Goal: Book appointment/travel/reservation

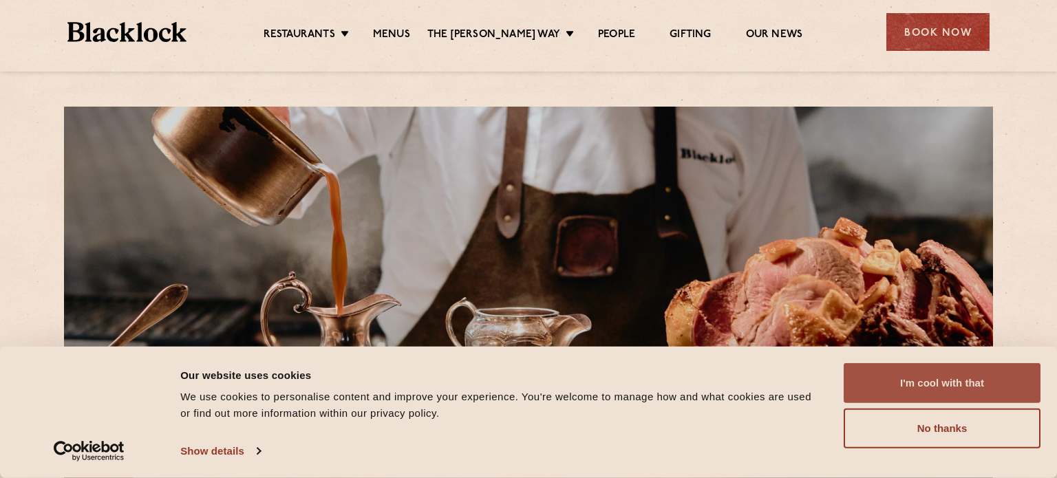
click at [979, 385] on button "I'm cool with that" at bounding box center [942, 383] width 197 height 40
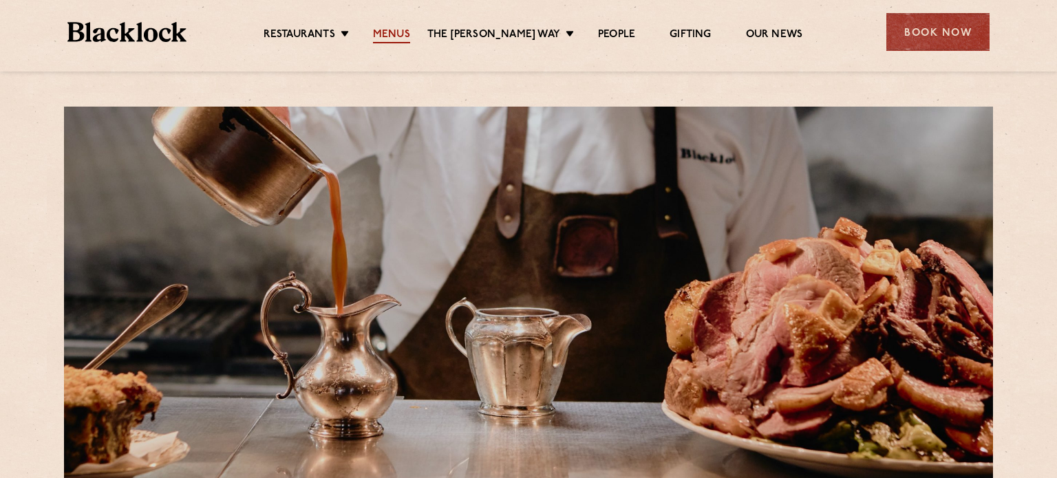
click at [402, 32] on link "Menus" at bounding box center [391, 35] width 37 height 15
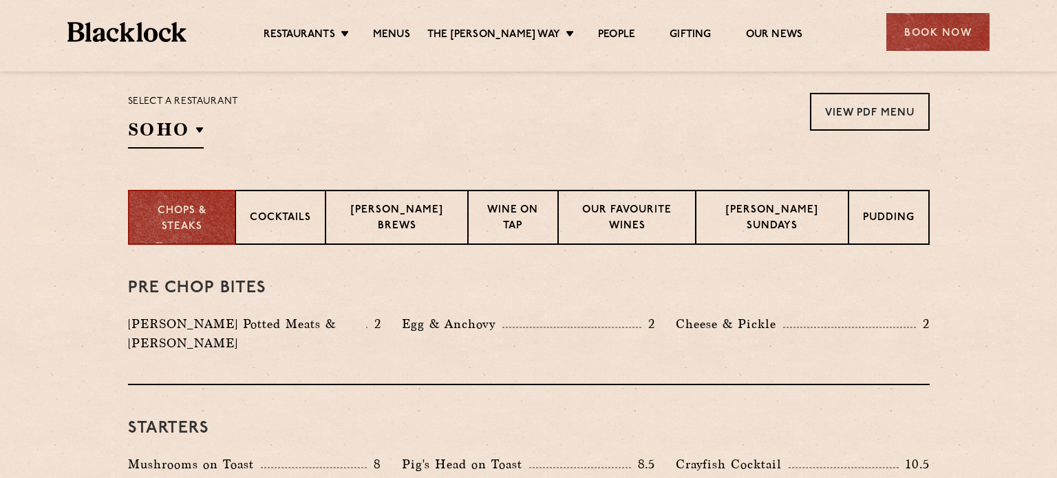
scroll to position [436, 0]
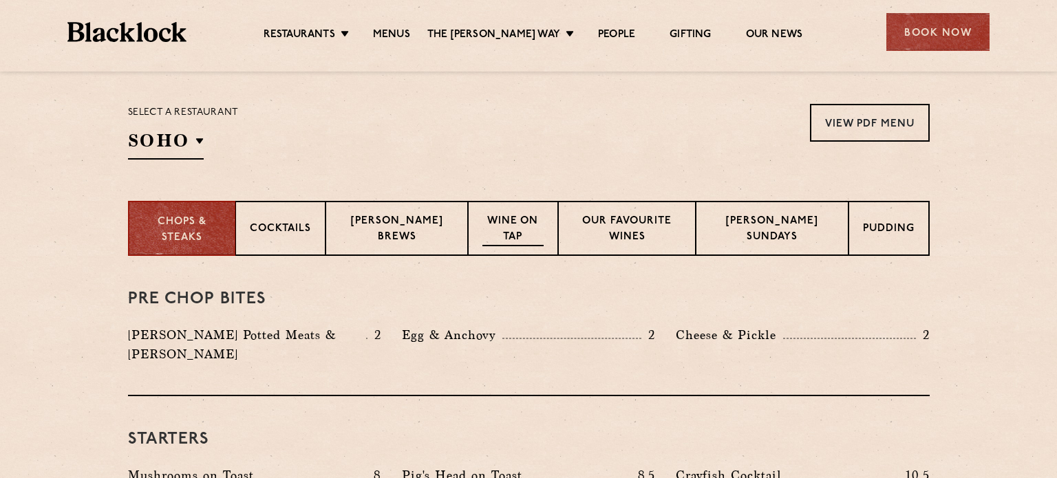
click at [495, 222] on p "Wine on Tap" at bounding box center [512, 230] width 61 height 32
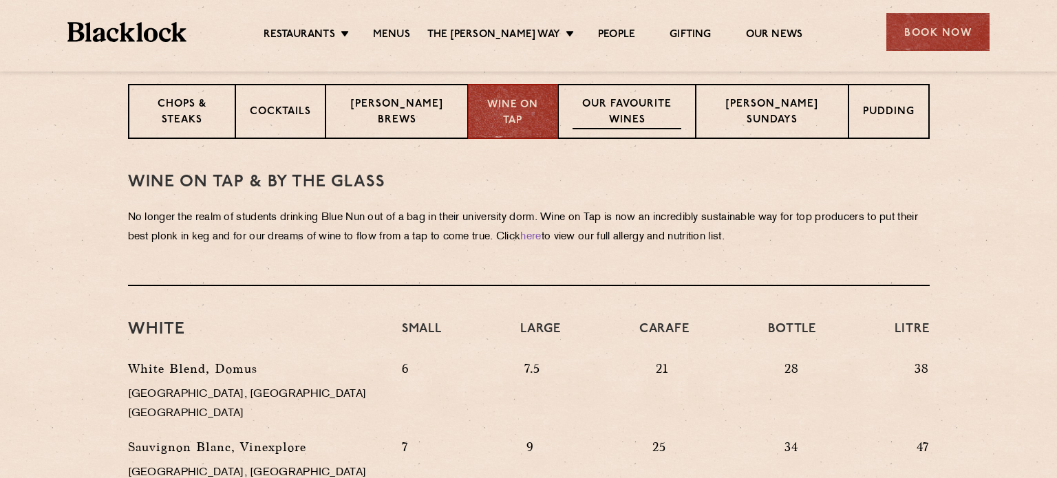
scroll to position [567, 0]
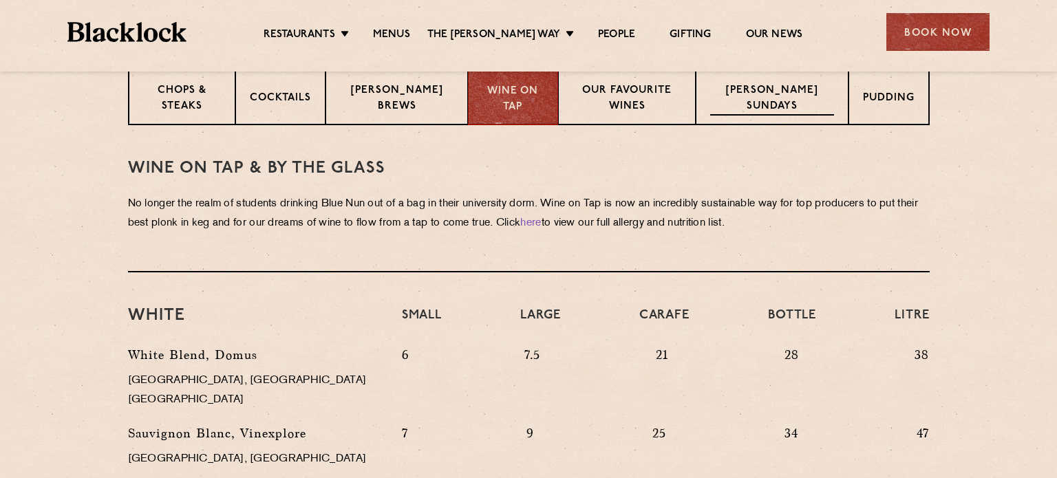
click at [783, 108] on p "[PERSON_NAME] Sundays" at bounding box center [772, 99] width 124 height 32
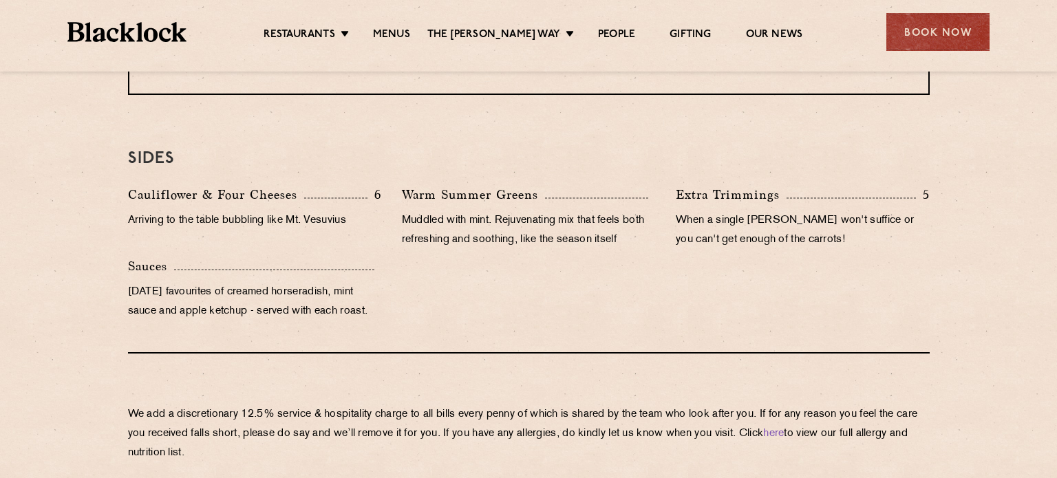
scroll to position [1312, 0]
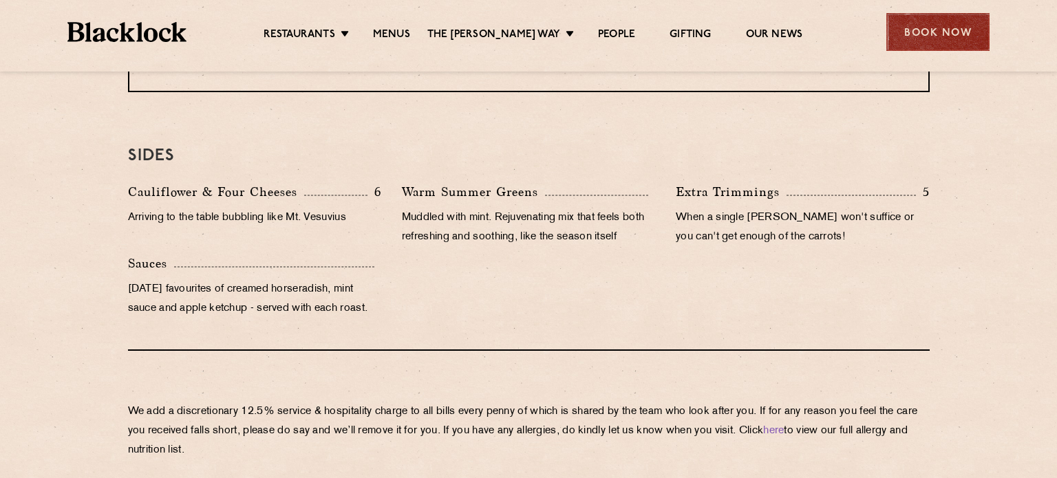
click at [957, 29] on div "Book Now" at bounding box center [937, 32] width 103 height 38
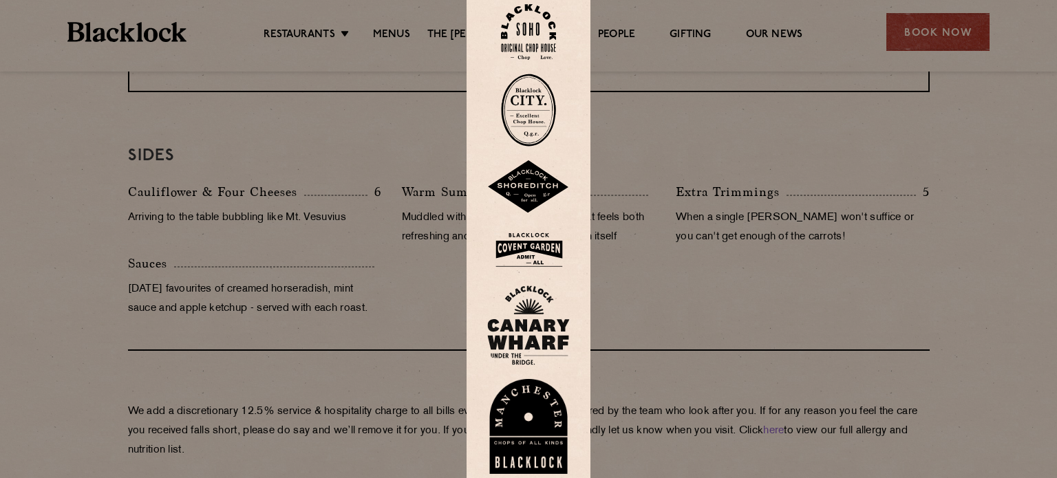
click at [535, 33] on img at bounding box center [528, 32] width 55 height 56
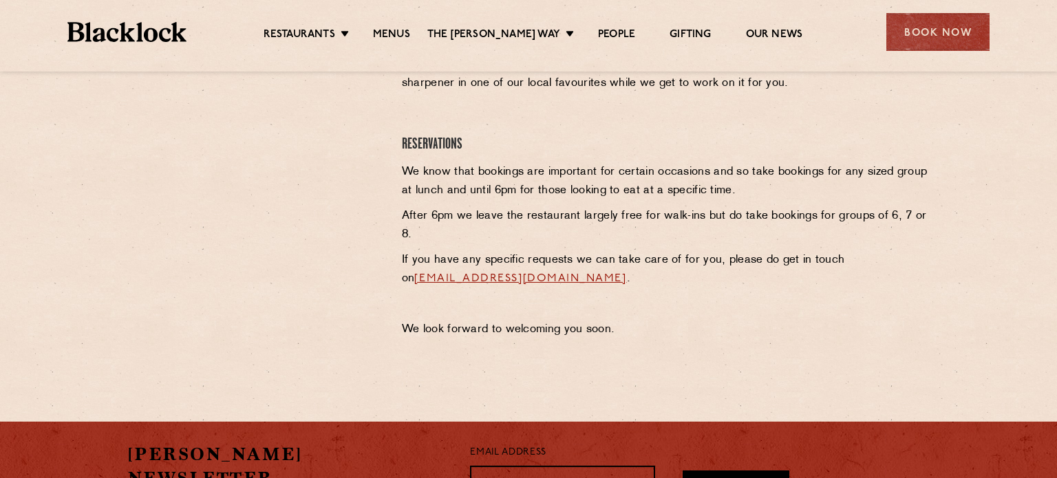
scroll to position [570, 0]
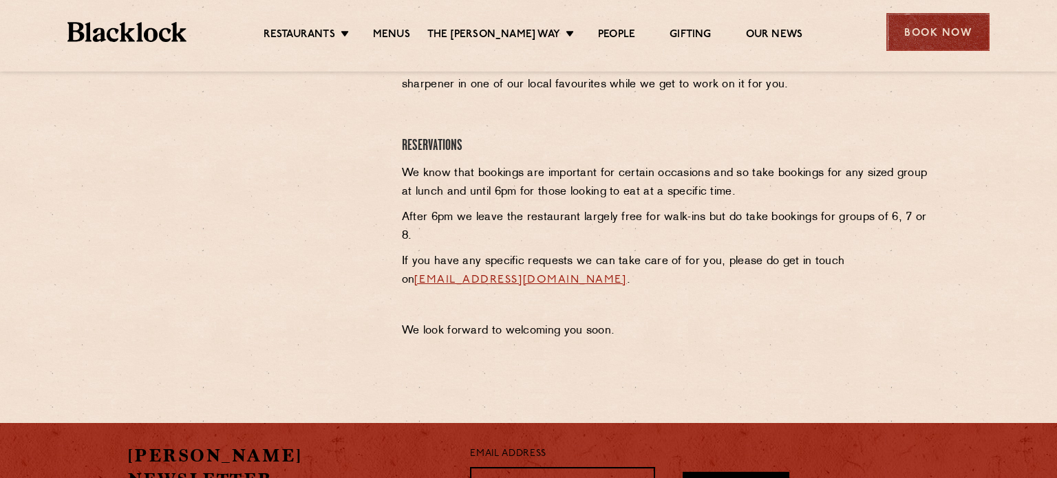
click at [934, 38] on div "Book Now" at bounding box center [937, 32] width 103 height 38
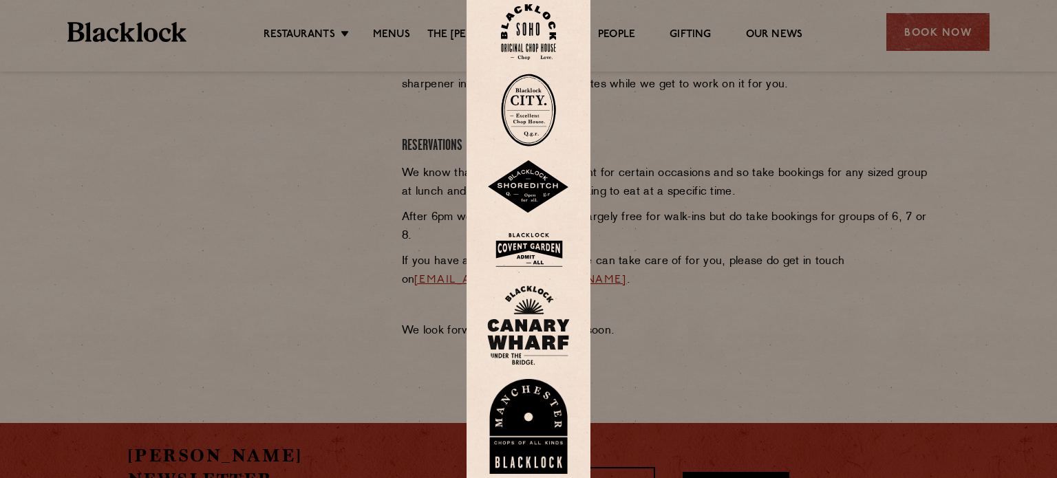
click at [520, 36] on img at bounding box center [528, 32] width 55 height 56
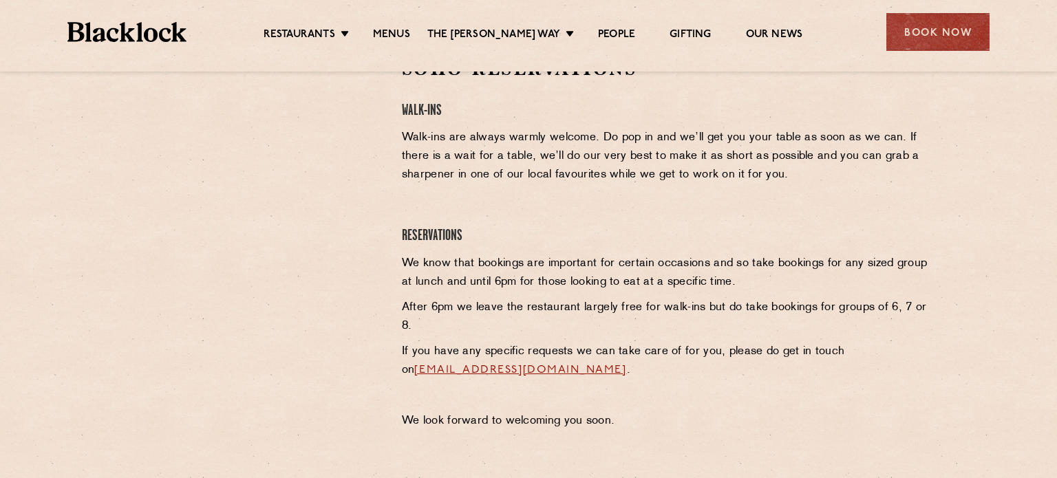
scroll to position [469, 0]
